Goal: Task Accomplishment & Management: Use online tool/utility

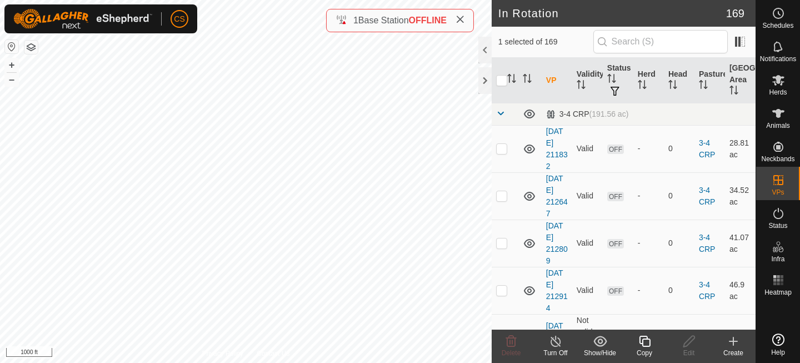
click at [644, 345] on icon at bounding box center [645, 341] width 14 height 13
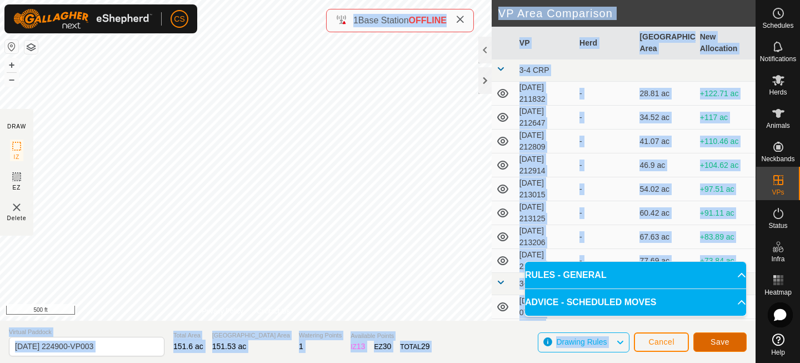
click at [741, 342] on button "Save" at bounding box center [720, 341] width 53 height 19
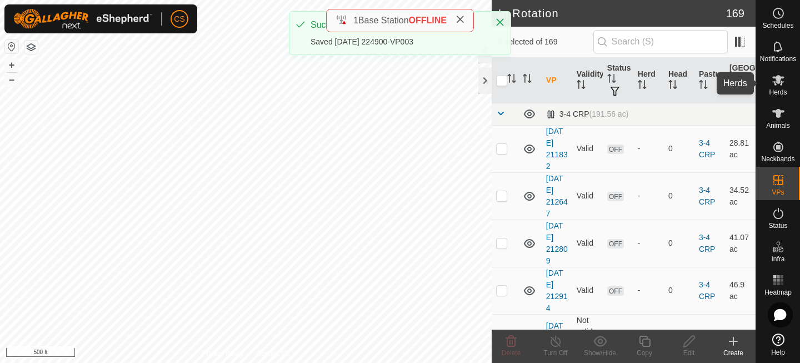
click at [779, 89] on span "Herds" at bounding box center [778, 92] width 18 height 7
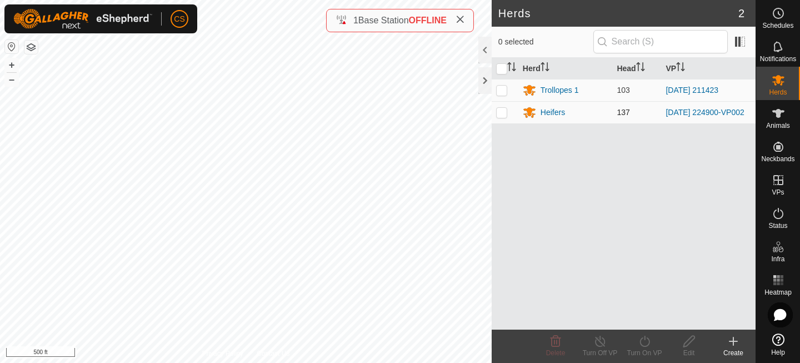
click at [506, 113] on p-checkbox at bounding box center [501, 112] width 11 height 9
click at [647, 342] on icon at bounding box center [645, 341] width 14 height 13
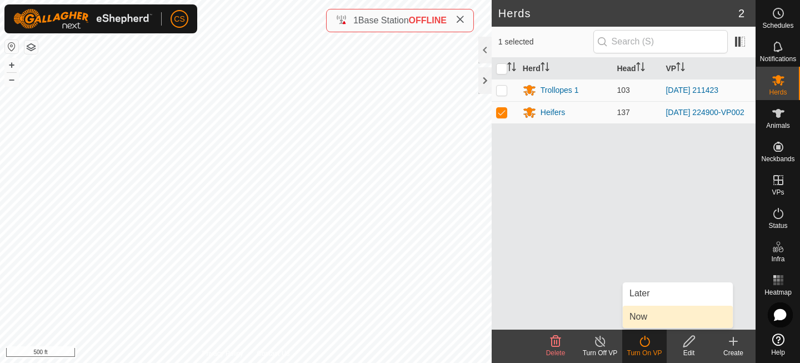
click at [640, 310] on link "Now" at bounding box center [678, 317] width 110 height 22
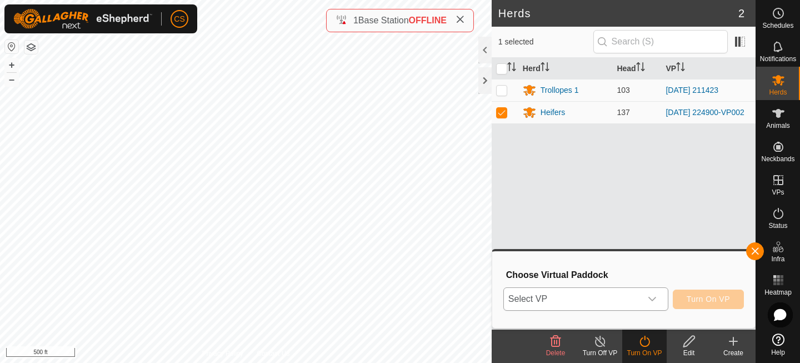
click at [618, 291] on span "Select VP" at bounding box center [572, 299] width 137 height 22
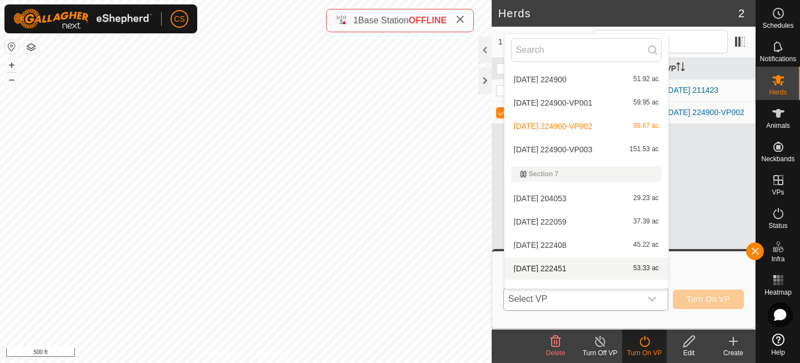
scroll to position [2992, 0]
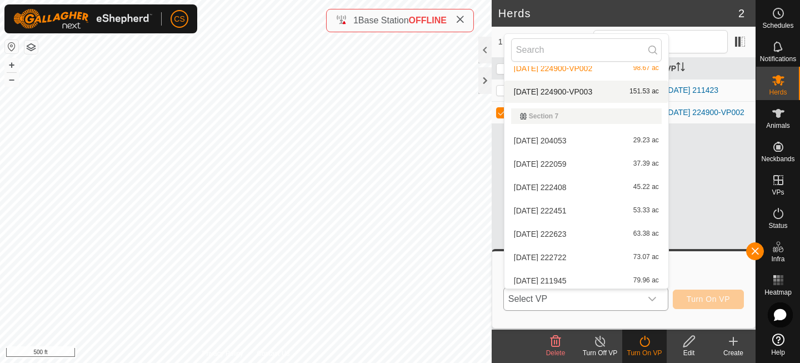
click at [563, 97] on li "[DATE] 224900-VP003 151.53 ac" at bounding box center [587, 92] width 164 height 22
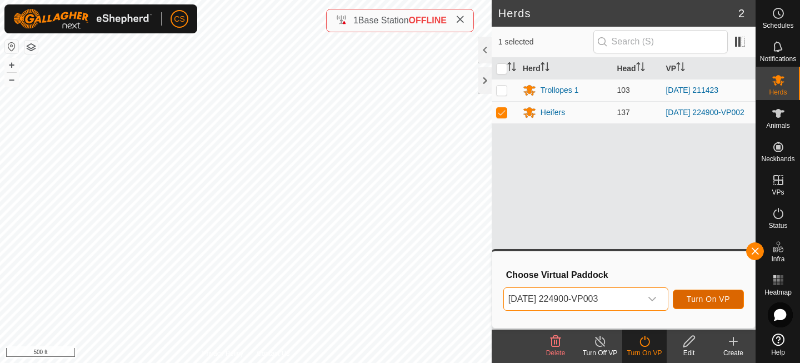
click at [720, 305] on button "Turn On VP" at bounding box center [708, 299] width 71 height 19
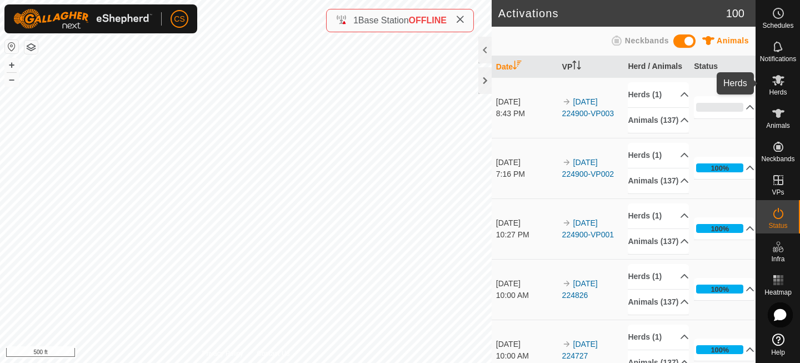
click at [776, 82] on icon at bounding box center [778, 79] width 13 height 13
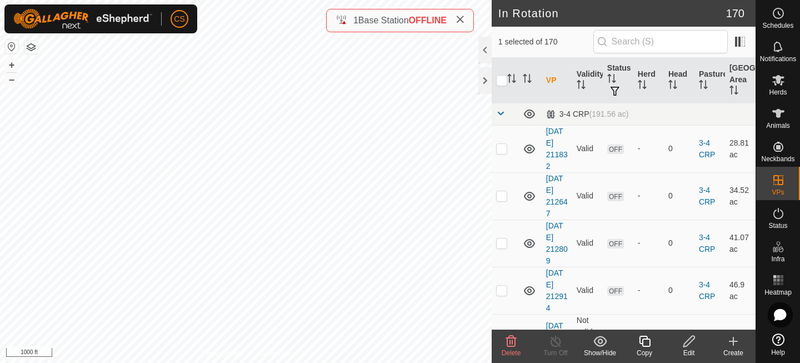
click at [645, 339] on icon at bounding box center [644, 341] width 11 height 11
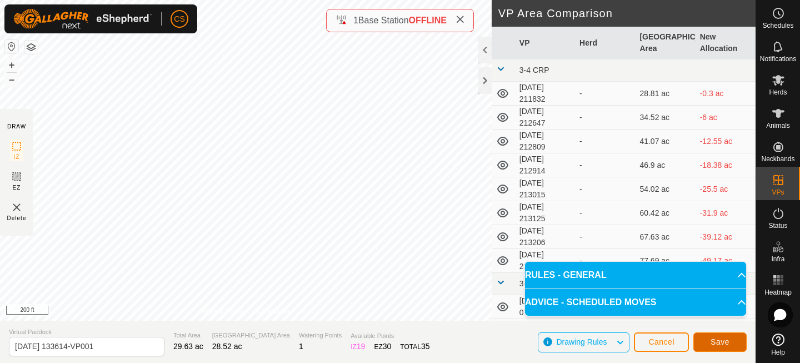
click at [734, 340] on button "Save" at bounding box center [720, 341] width 53 height 19
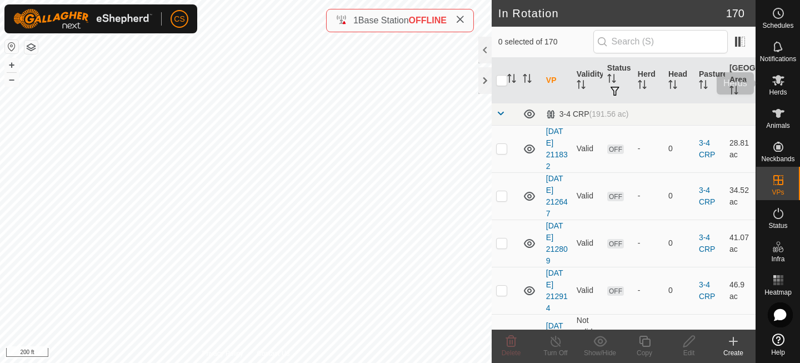
click at [782, 89] on span "Herds" at bounding box center [778, 92] width 18 height 7
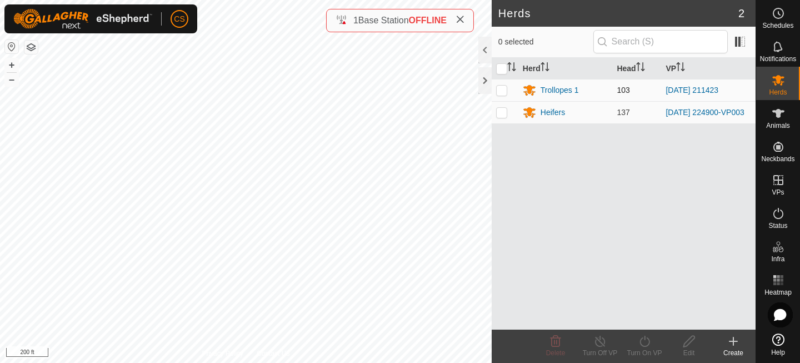
click at [503, 93] on p-checkbox at bounding box center [501, 90] width 11 height 9
click at [649, 347] on icon at bounding box center [645, 341] width 14 height 13
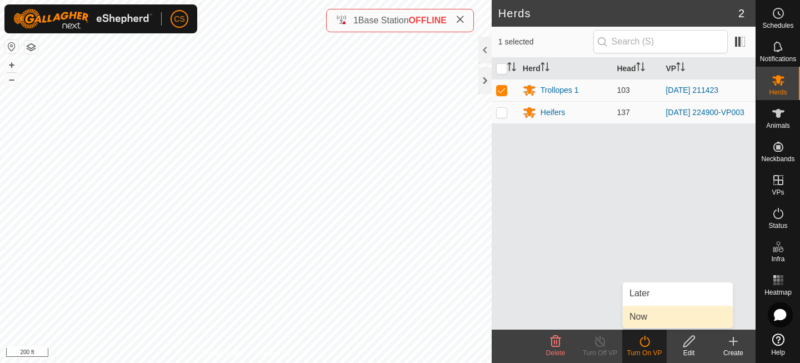
click at [648, 322] on link "Now" at bounding box center [678, 317] width 110 height 22
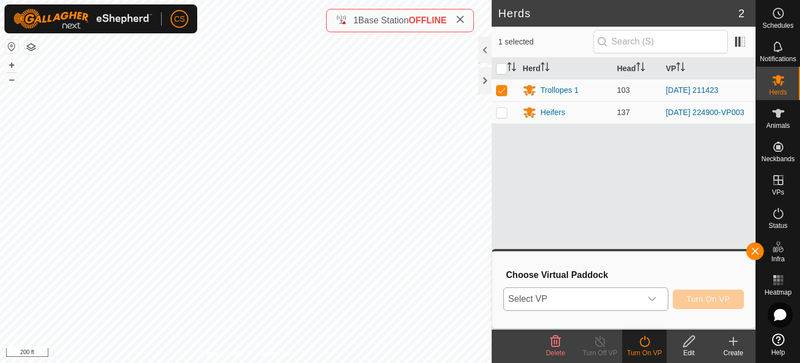
click at [628, 295] on span "Select VP" at bounding box center [572, 299] width 137 height 22
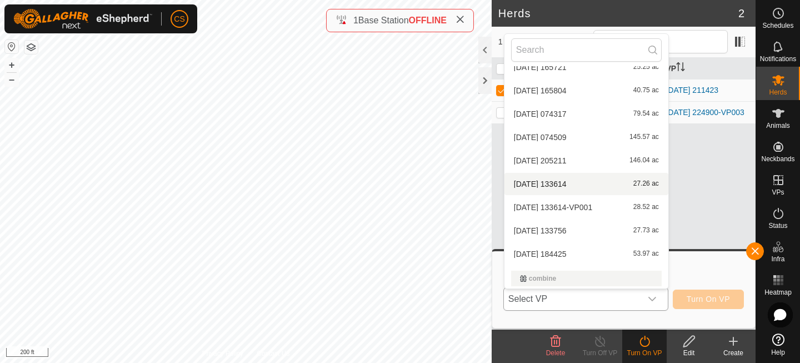
scroll to position [425, 0]
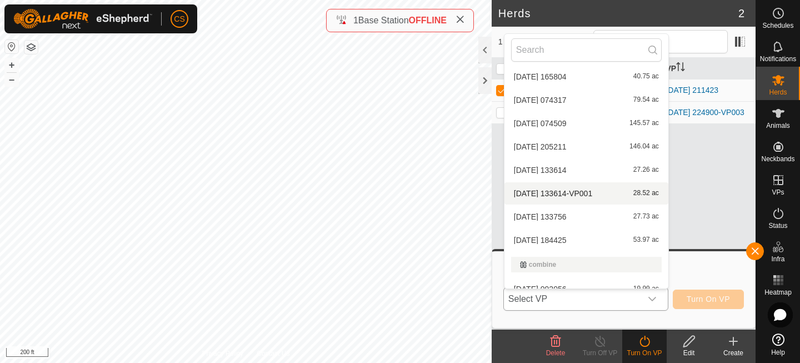
click at [559, 196] on li "[DATE] 133614-VP001 28.52 ac" at bounding box center [587, 193] width 164 height 22
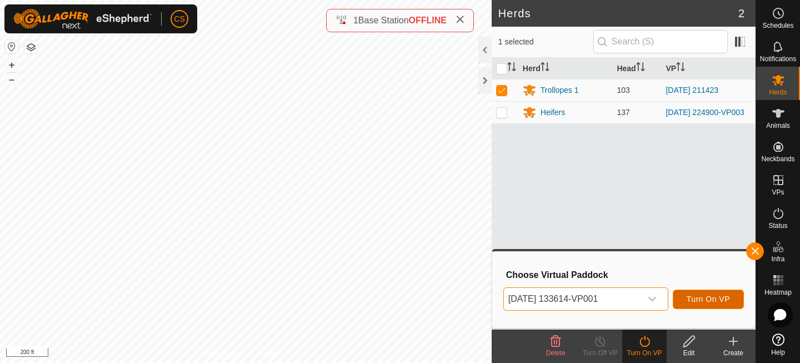
click at [693, 297] on span "Turn On VP" at bounding box center [708, 299] width 43 height 9
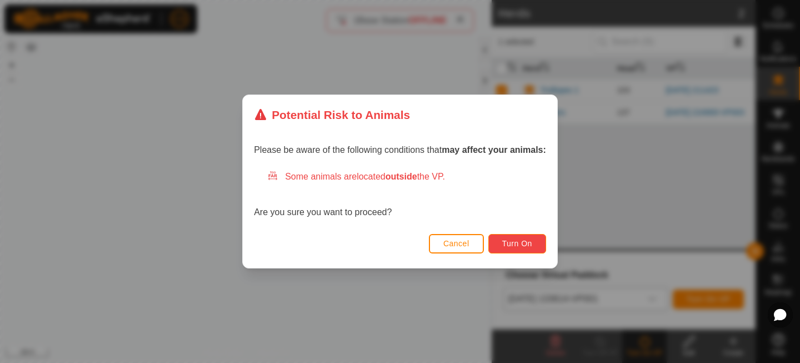
click at [520, 250] on button "Turn On" at bounding box center [518, 243] width 58 height 19
